Goal: Navigation & Orientation: Find specific page/section

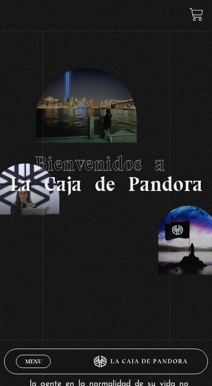
click at [32, 360] on span "Menu" at bounding box center [33, 361] width 17 height 6
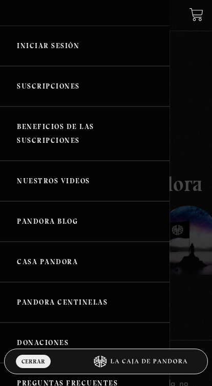
click at [82, 43] on link "Iniciar Sesión" at bounding box center [84, 46] width 169 height 40
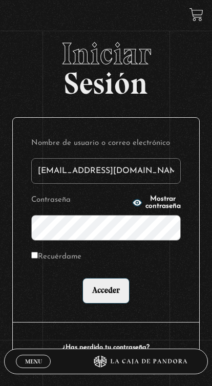
type input "oscarette24@gmail.com"
click at [105, 292] on input "Acceder" at bounding box center [105, 291] width 47 height 26
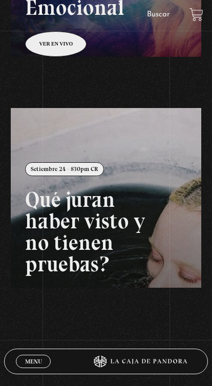
scroll to position [246, 0]
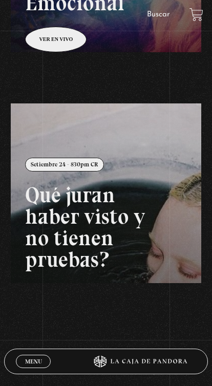
click at [110, 220] on link at bounding box center [117, 296] width 212 height 386
